Goal: Ask a question

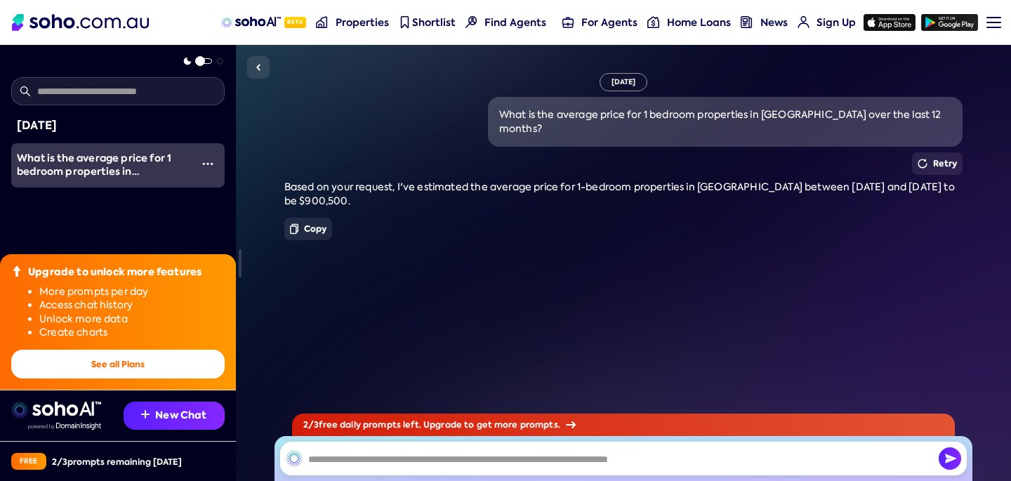
click at [317, 260] on div "[DATE] What is the average price for 1 bedroom properties in [GEOGRAPHIC_DATA] …" at bounding box center [623, 263] width 775 height 436
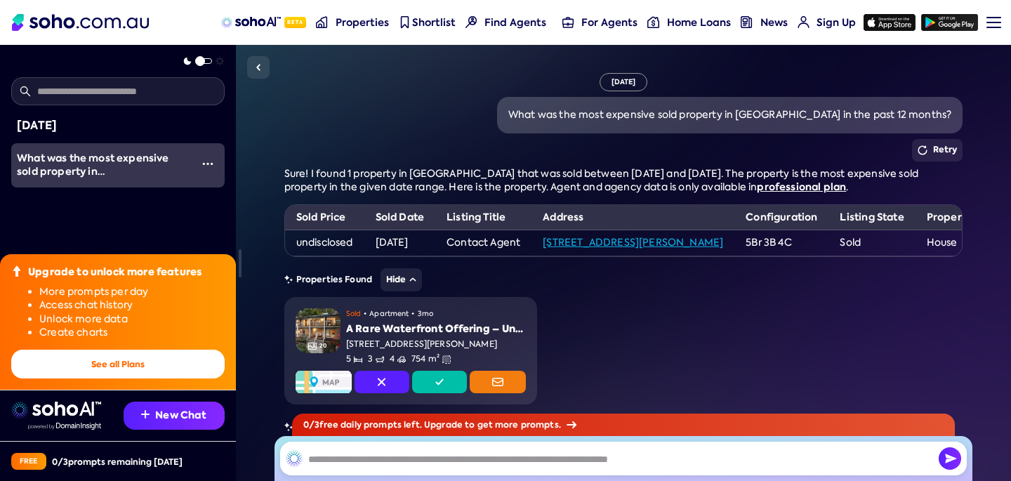
click at [704, 324] on div "20 Sold • Apartment • 3mo A Rare Waterfront Offering – Untapped Potential in an…" at bounding box center [624, 350] width 756 height 107
click at [605, 242] on link "[STREET_ADDRESS][PERSON_NAME]" at bounding box center [633, 242] width 180 height 13
